Goal: Use online tool/utility: Utilize a website feature to perform a specific function

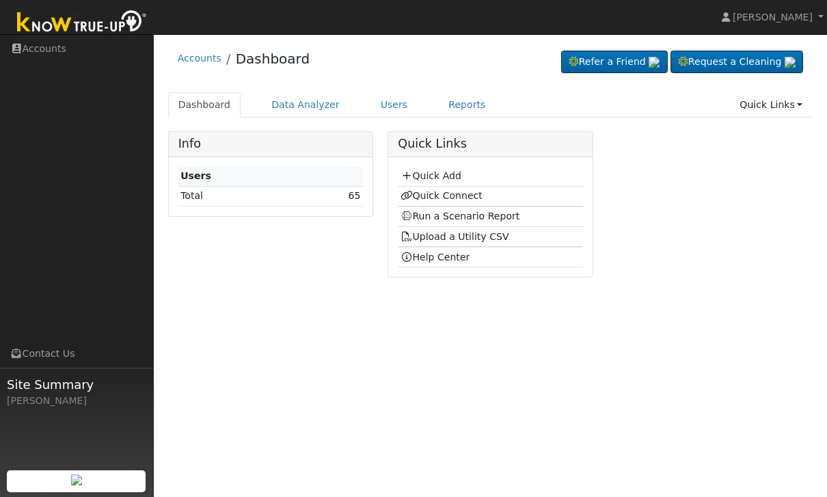
click at [460, 94] on link "Reports" at bounding box center [466, 104] width 57 height 25
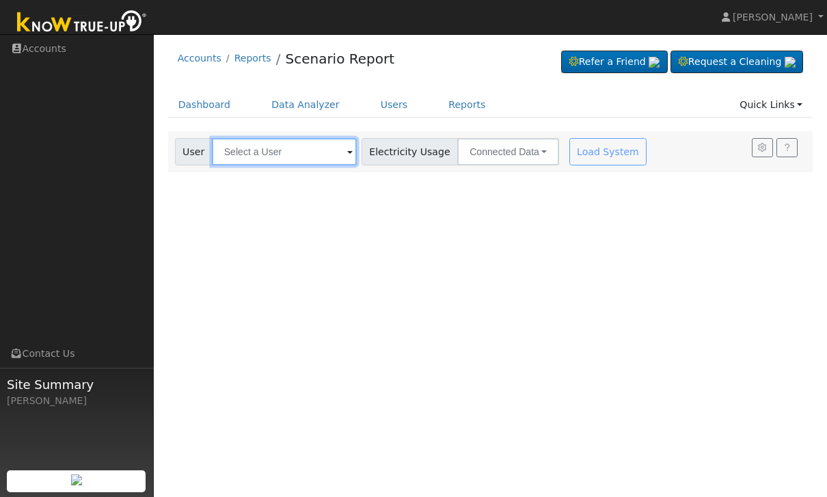
click at [256, 157] on input "text" at bounding box center [284, 151] width 145 height 27
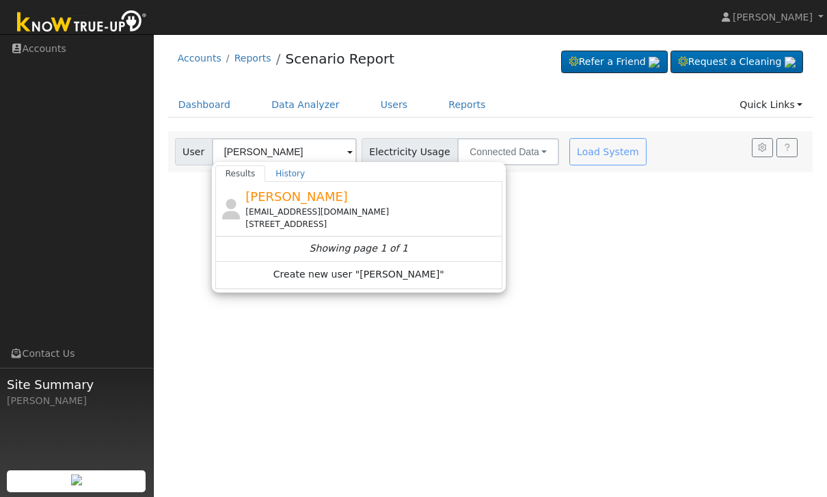
click at [268, 198] on span "[PERSON_NAME]" at bounding box center [297, 196] width 103 height 14
type input "[PERSON_NAME]"
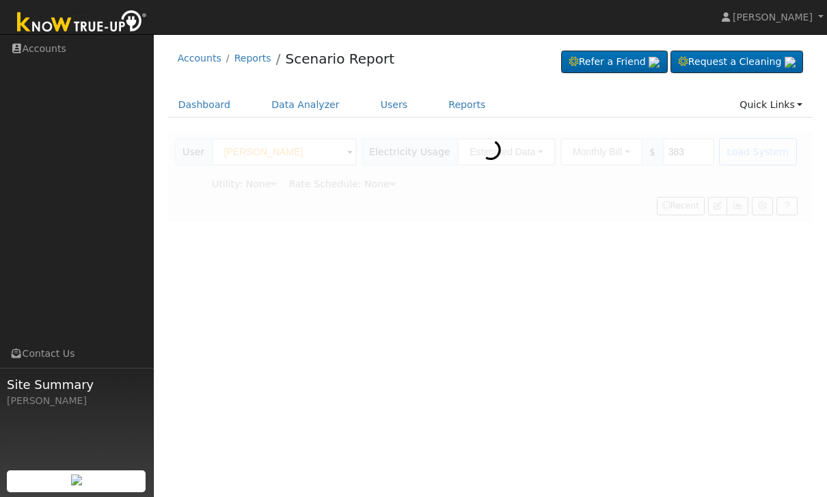
type input "Pacific Gas & Electric"
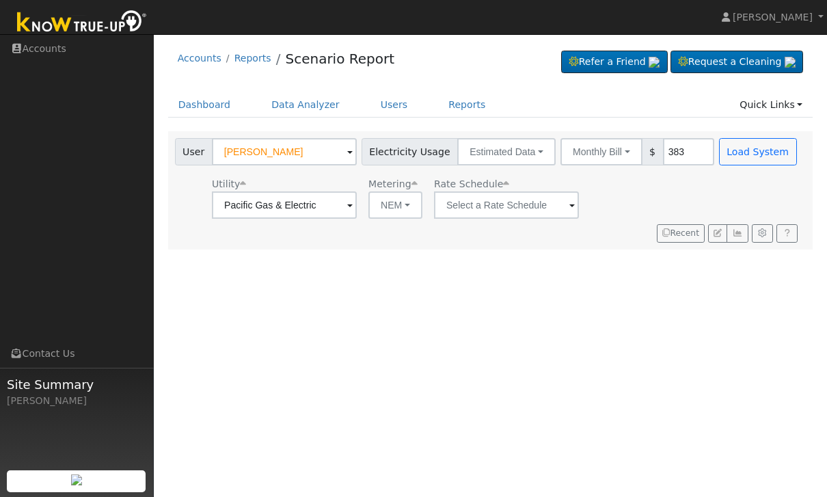
click at [580, 150] on button "Monthly Bill" at bounding box center [602, 151] width 82 height 27
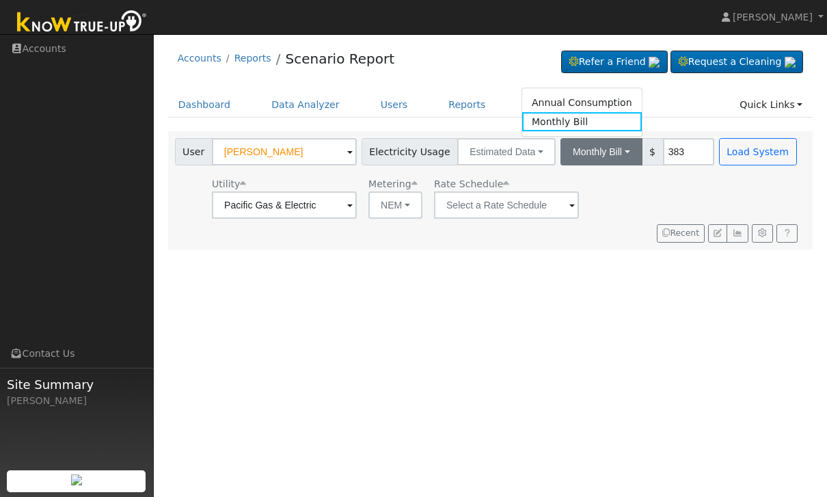
click at [572, 96] on link "Annual Consumption" at bounding box center [582, 102] width 120 height 19
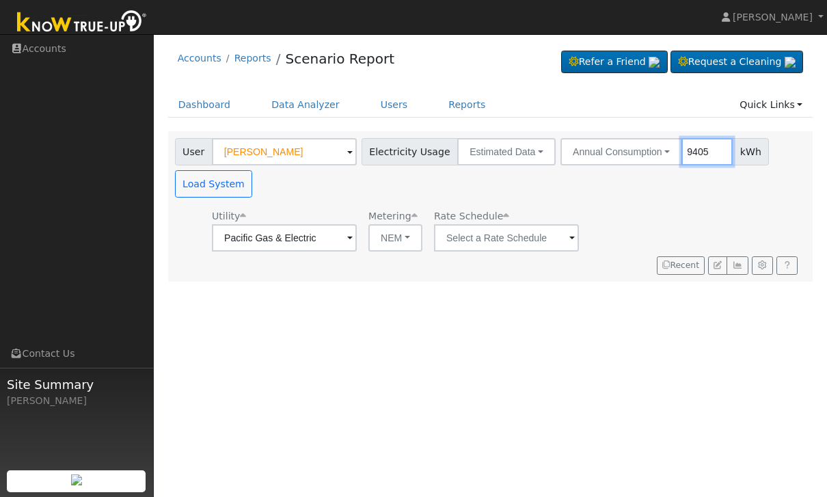
type input "9405"
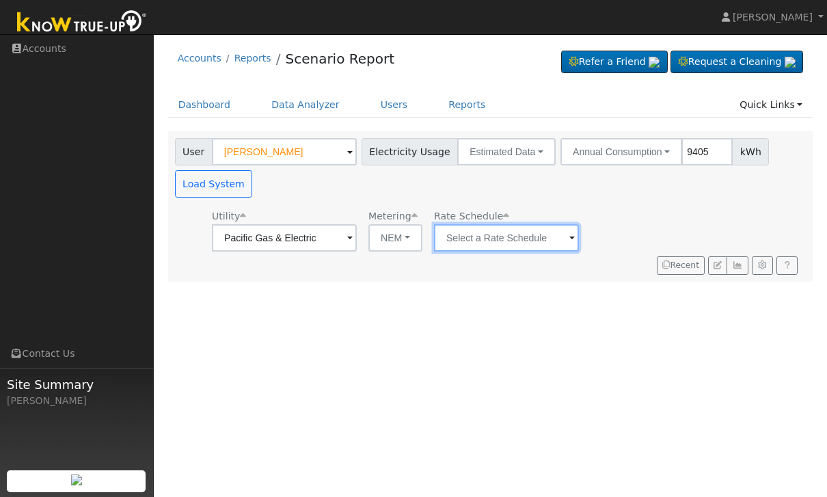
click at [357, 231] on input "text" at bounding box center [284, 237] width 145 height 27
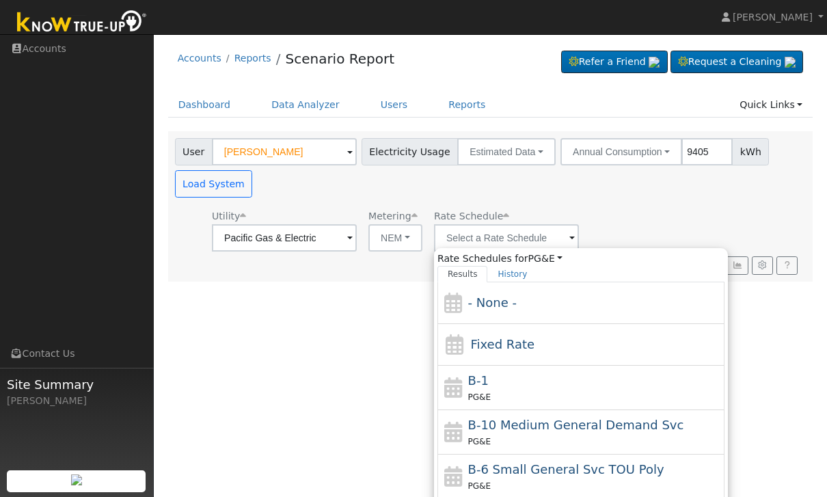
click at [581, 349] on div "Fixed Rate" at bounding box center [581, 345] width 287 height 42
type input "Fixed Rate"
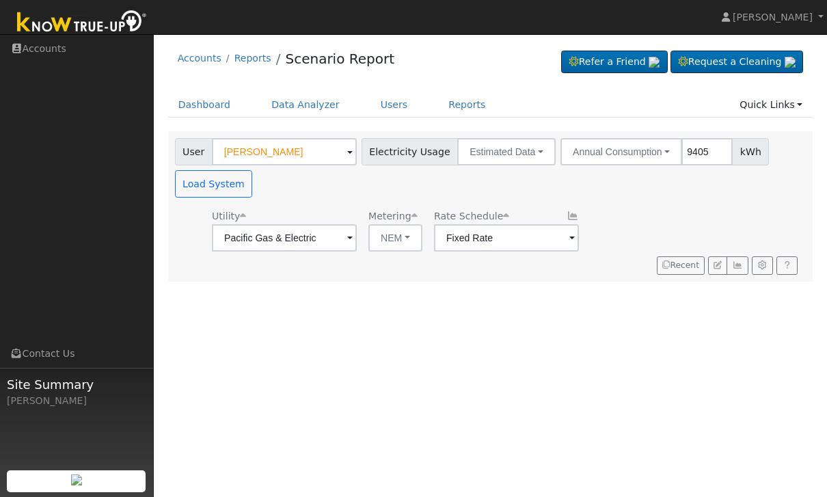
click at [204, 186] on button "Load System" at bounding box center [214, 183] width 78 height 27
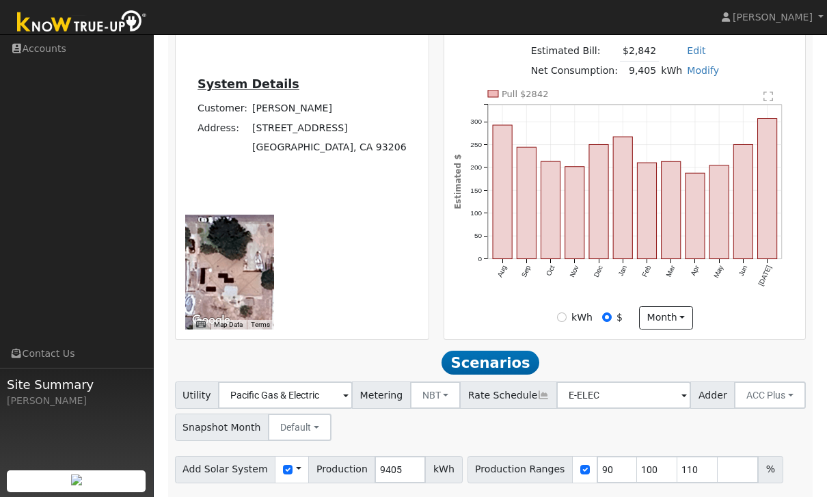
scroll to position [395, 0]
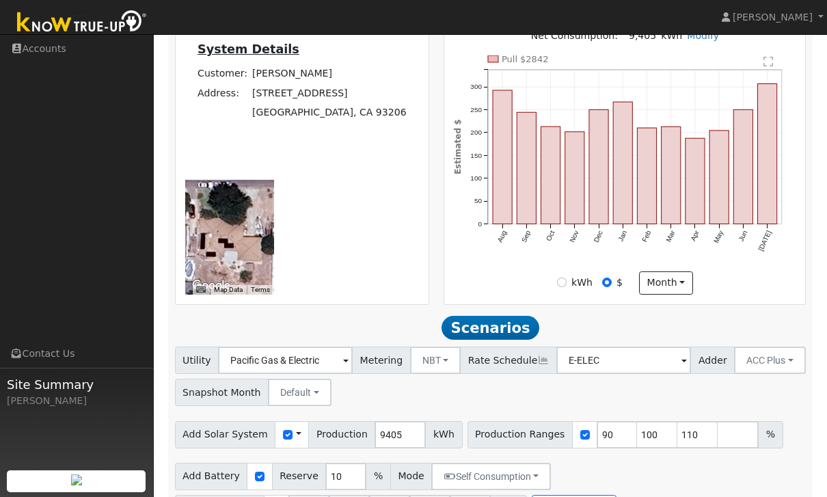
click at [734, 370] on button "ACC Plus" at bounding box center [770, 360] width 72 height 27
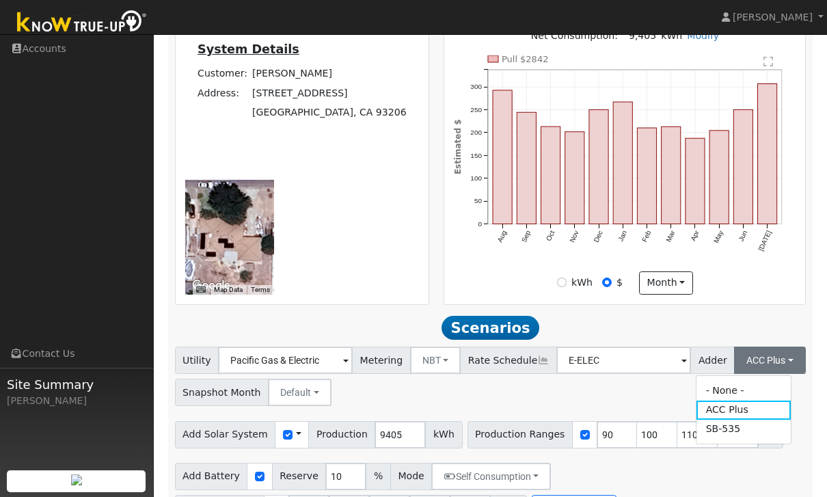
click at [714, 431] on link "SB-535" at bounding box center [744, 429] width 95 height 19
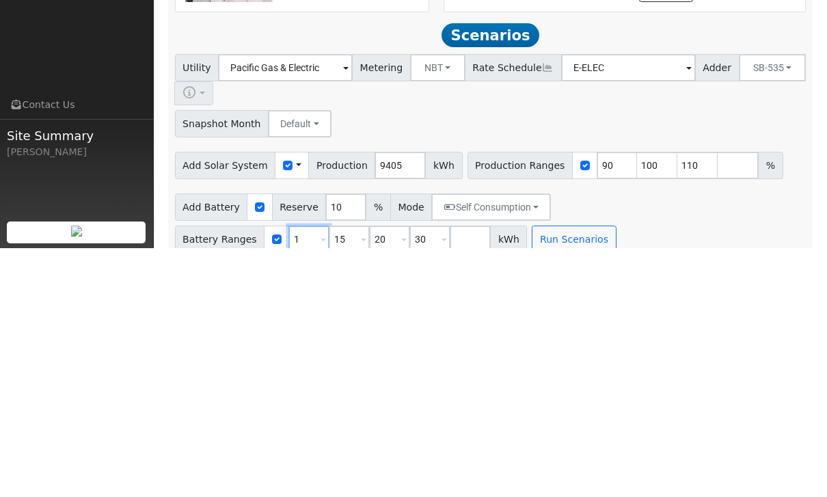
type input "15"
type input "20"
type input "30"
click at [414, 475] on input "number" at bounding box center [430, 488] width 41 height 27
type input "5"
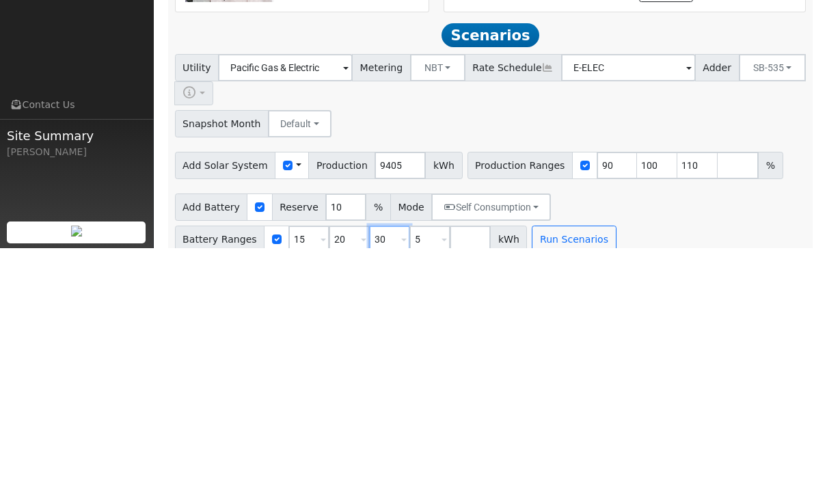
click at [382, 475] on input "30" at bounding box center [389, 488] width 41 height 27
type input "5"
type input "15"
type input "20"
type input "30"
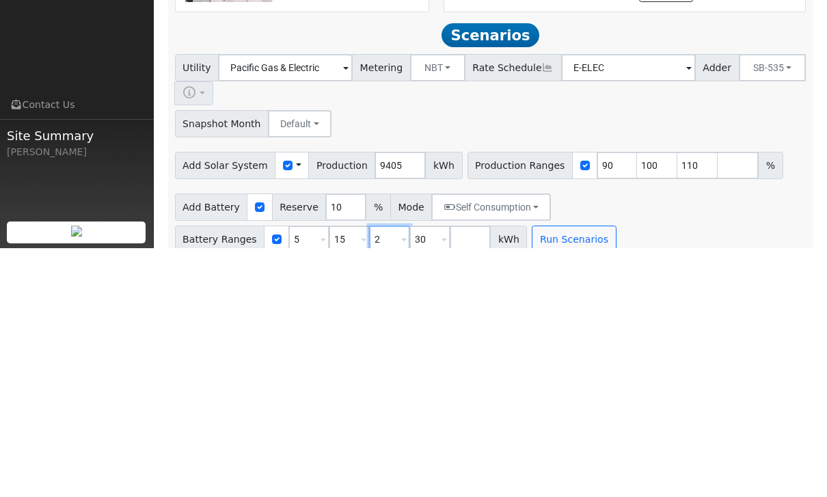
type input "30"
type input "3"
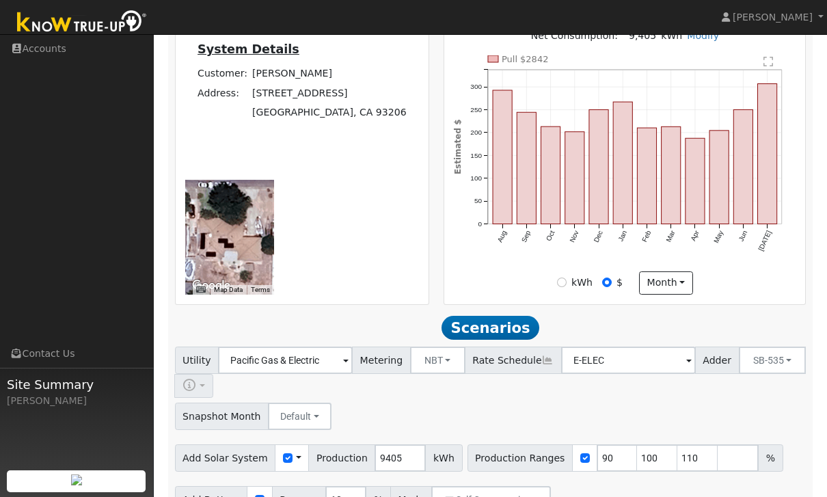
type input "10"
click at [610, 445] on input "90" at bounding box center [617, 458] width 41 height 27
type input "10"
type input "15"
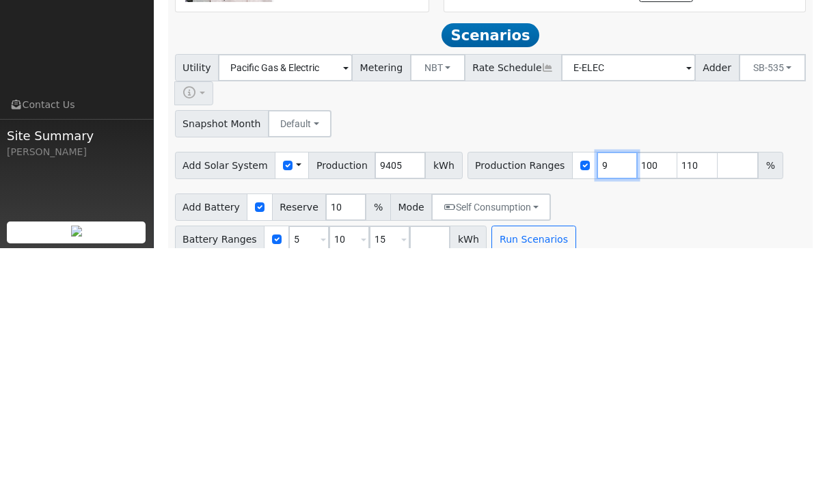
type input "100"
type input "110"
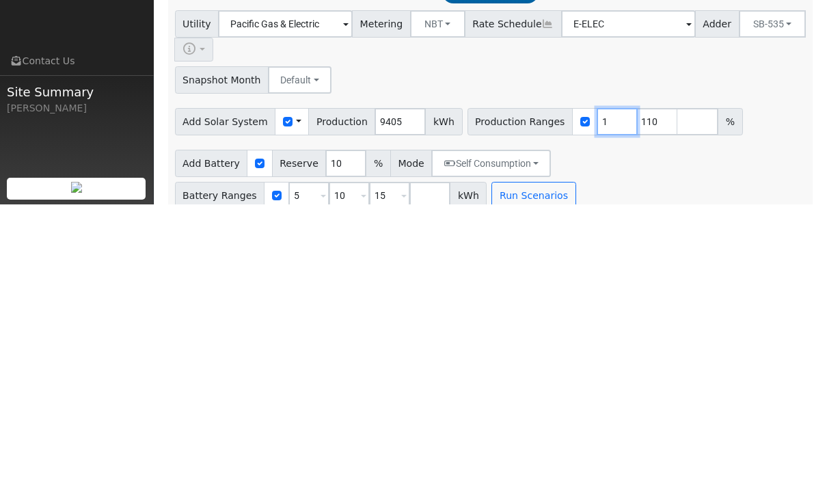
type input "110"
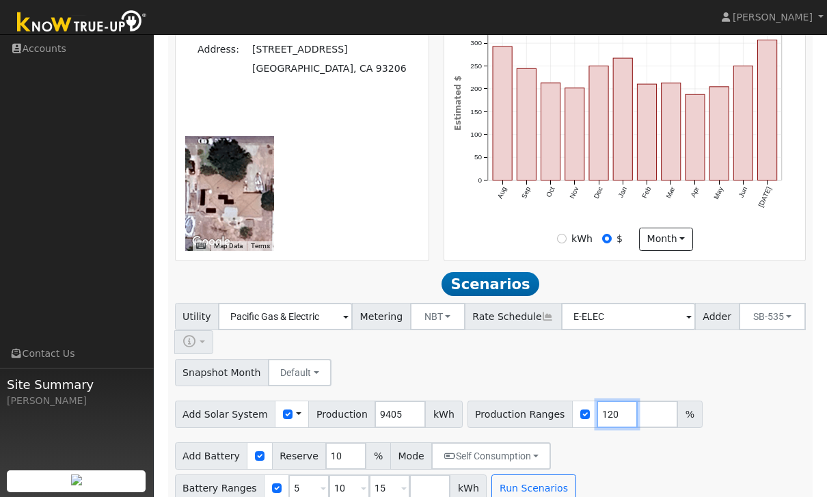
type input "120"
click at [650, 401] on input "number" at bounding box center [657, 414] width 41 height 27
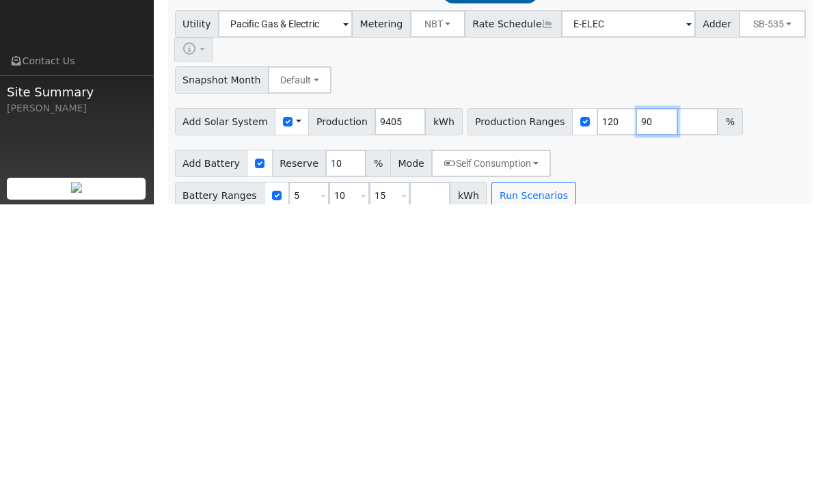
type input "90"
click at [539, 475] on button "Run Scenarios" at bounding box center [534, 488] width 84 height 27
type input "90"
type input "120"
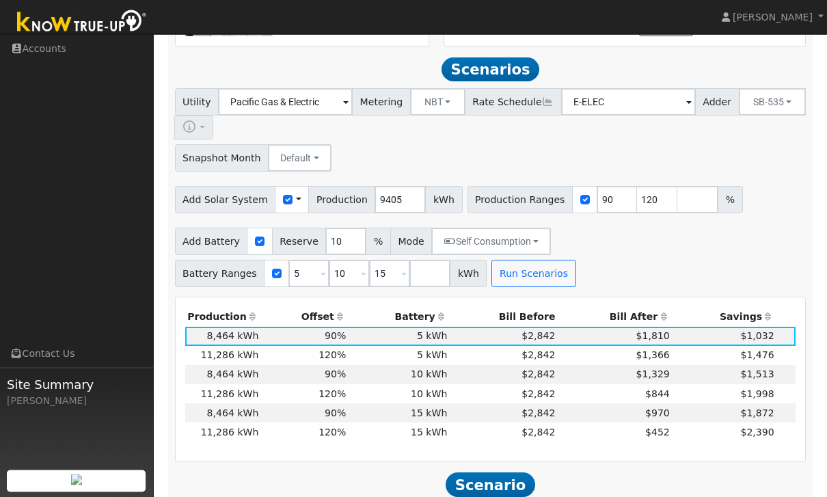
scroll to position [674, 0]
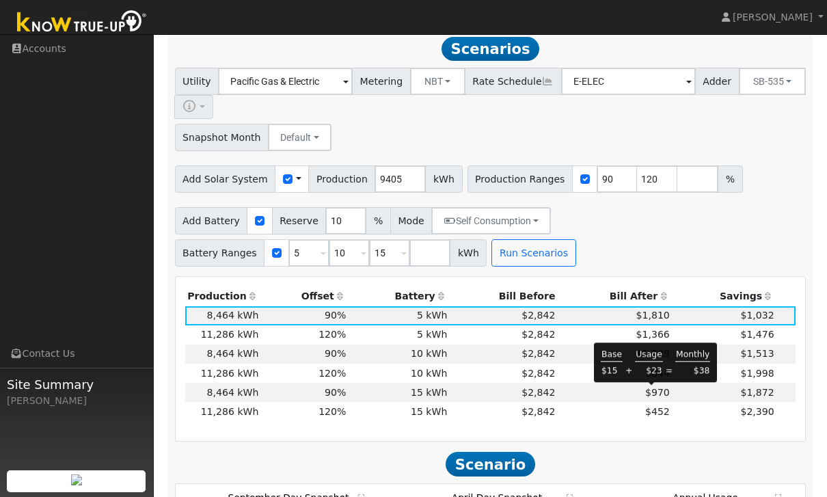
click at [650, 406] on span "$452" at bounding box center [658, 411] width 25 height 11
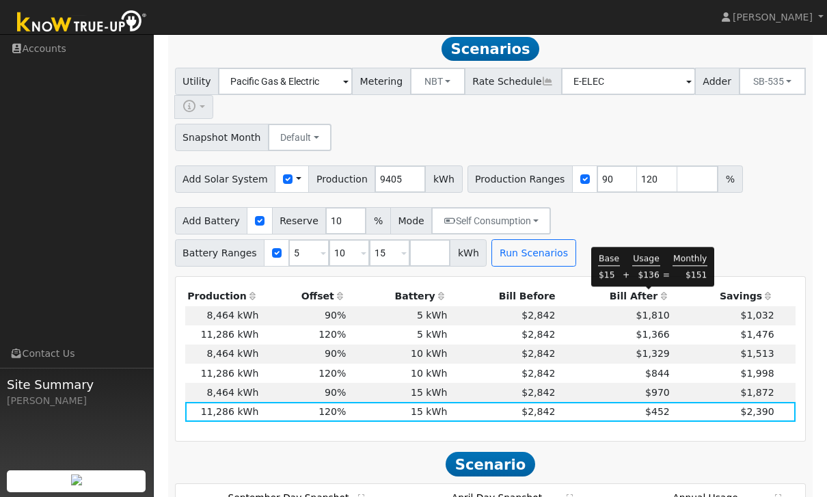
click at [658, 310] on span "$1,810" at bounding box center [654, 315] width 34 height 11
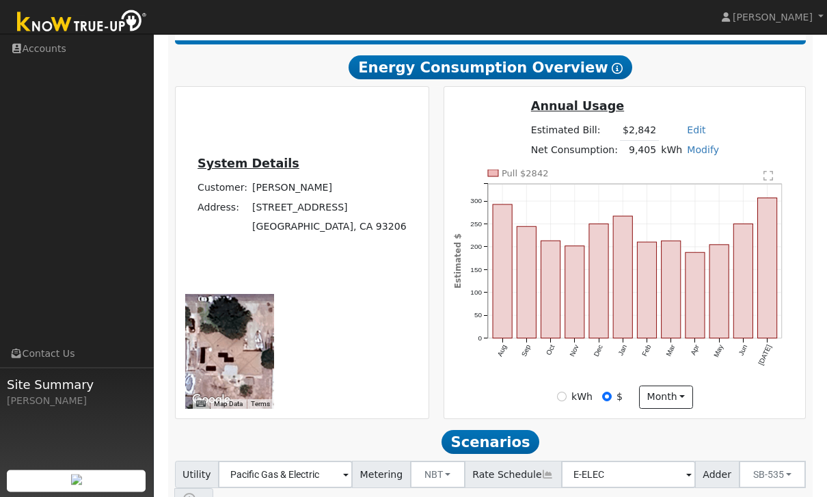
scroll to position [0, 0]
